Goal: Find specific page/section

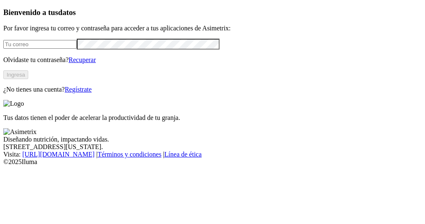
type input "[PERSON_NAME][EMAIL_ADDRESS][DOMAIN_NAME]"
click at [28, 79] on button "Ingresa" at bounding box center [15, 74] width 25 height 9
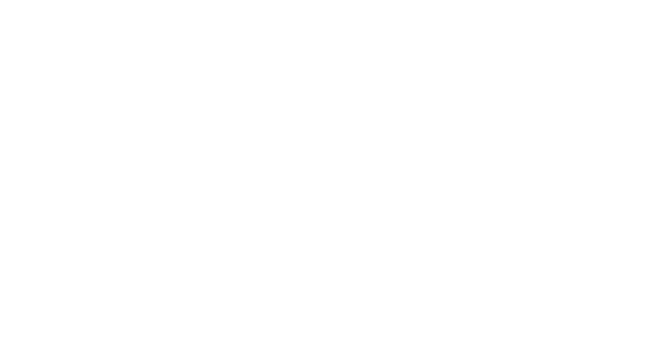
scroll to position [470, 0]
